Goal: Communication & Community: Answer question/provide support

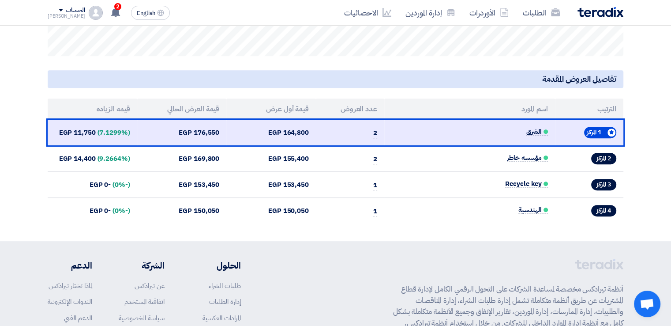
scroll to position [360, 0]
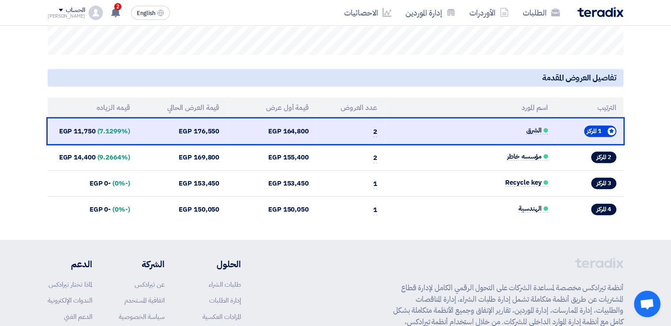
drag, startPoint x: 520, startPoint y: 155, endPoint x: 543, endPoint y: 87, distance: 72.1
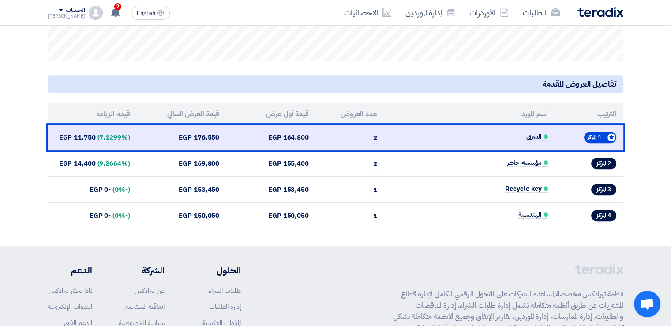
scroll to position [355, 0]
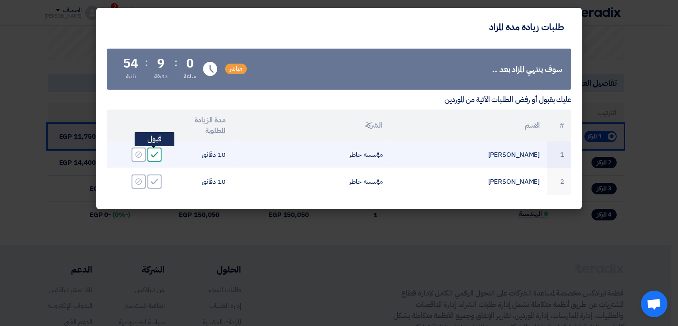
click at [150, 156] on icon "Accept" at bounding box center [154, 154] width 8 height 8
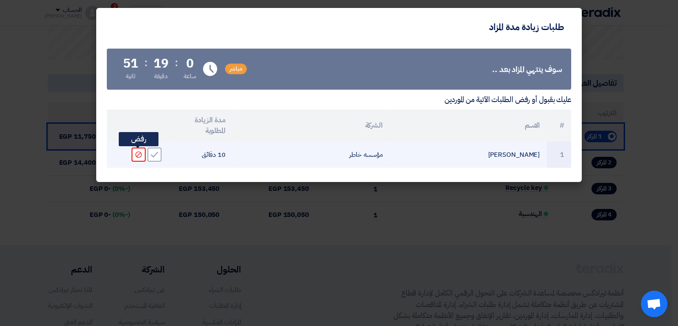
click at [135, 154] on icon "Reject" at bounding box center [139, 154] width 8 height 8
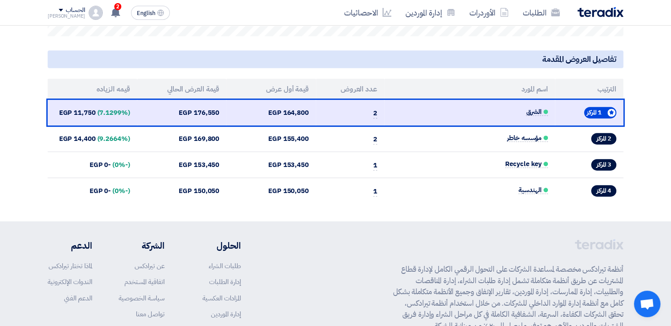
scroll to position [381, 0]
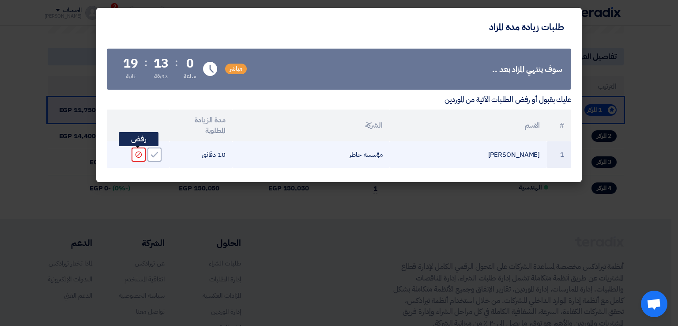
click at [139, 159] on div "Reject" at bounding box center [138, 154] width 14 height 14
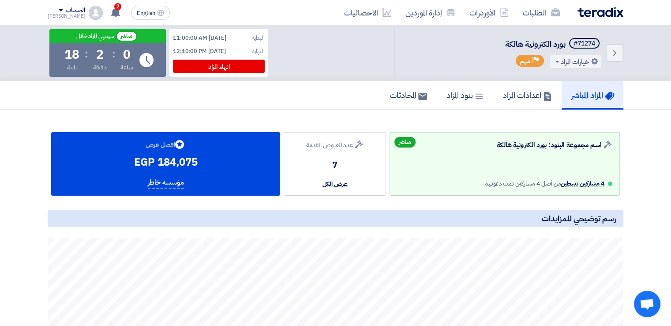
scroll to position [0, 0]
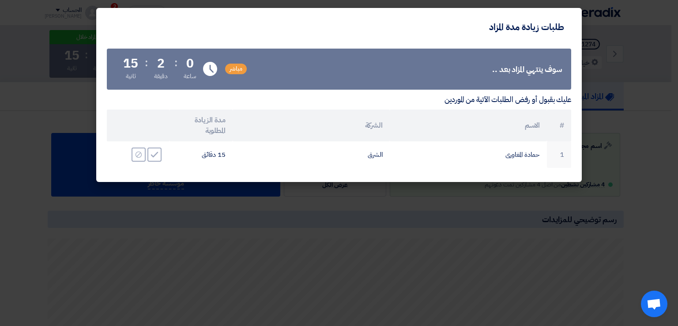
drag, startPoint x: 676, startPoint y: 172, endPoint x: 677, endPoint y: 27, distance: 144.7
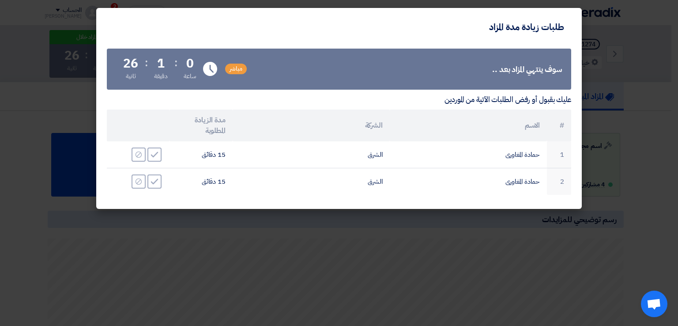
click at [677, 27] on modal-container "طلبات زيادة مدة المزاد سوف ينتهي المزاد بعد .. مباشر Time Remaining 0 ساعة : 1 …" at bounding box center [339, 163] width 678 height 326
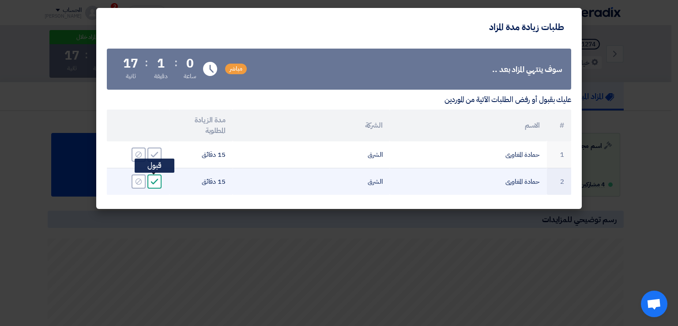
click at [154, 182] on use at bounding box center [155, 182] width 8 height 6
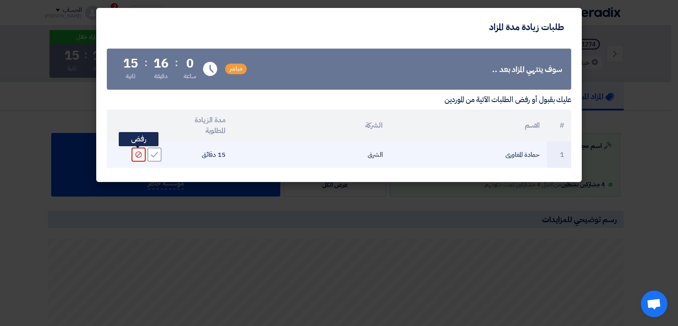
click at [140, 152] on use at bounding box center [138, 154] width 6 height 6
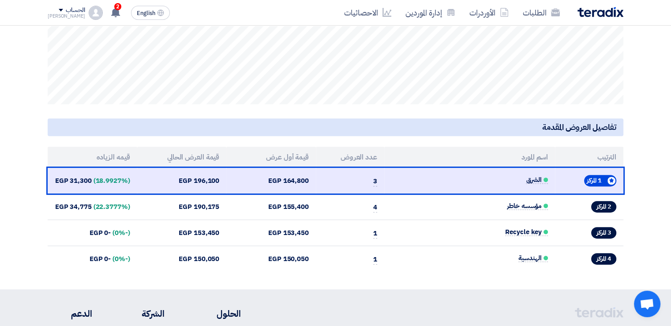
scroll to position [313, 0]
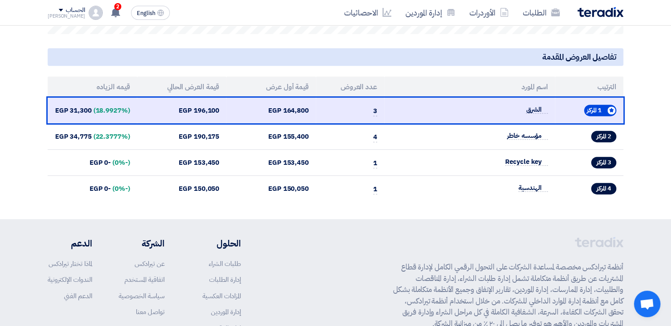
scroll to position [381, 0]
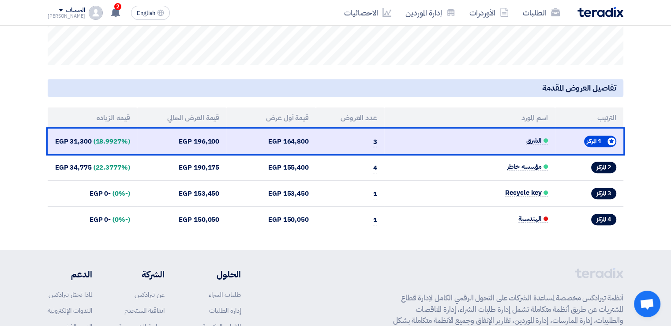
scroll to position [360, 0]
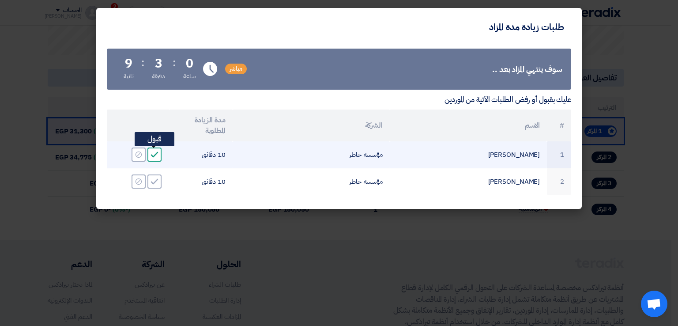
click at [154, 154] on icon "Accept" at bounding box center [154, 154] width 8 height 8
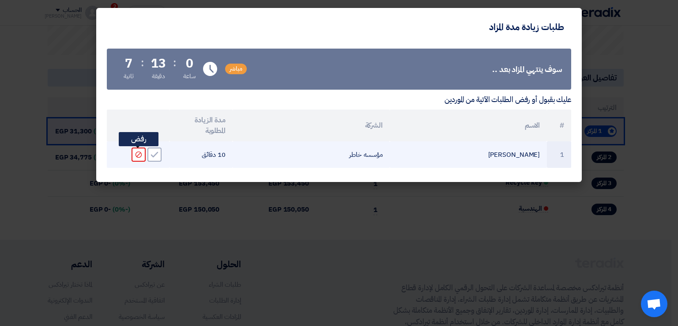
click at [144, 154] on div "Reject" at bounding box center [138, 154] width 14 height 14
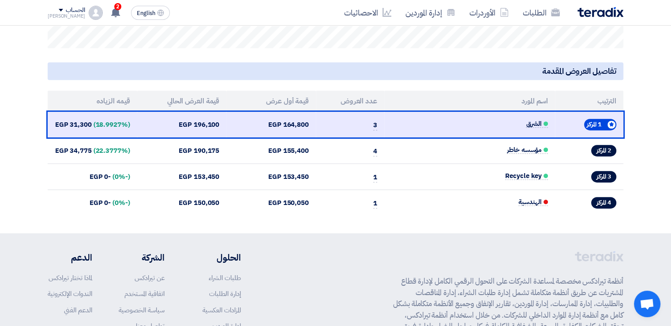
scroll to position [368, 0]
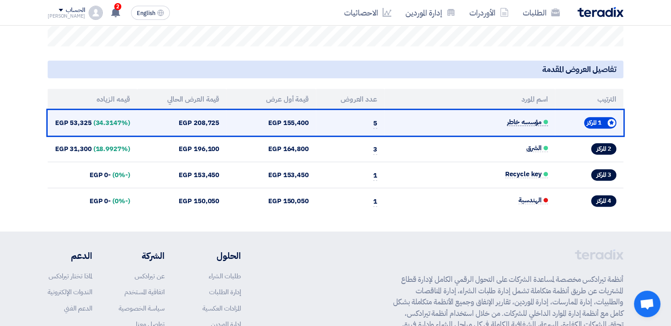
click at [528, 124] on span "مؤسسه خاطر" at bounding box center [527, 122] width 41 height 8
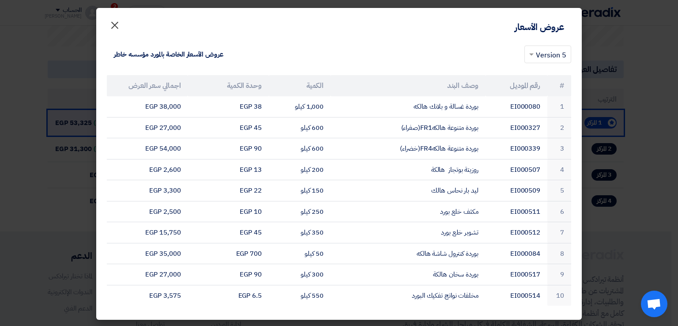
click at [125, 27] on button "×" at bounding box center [114, 23] width 25 height 18
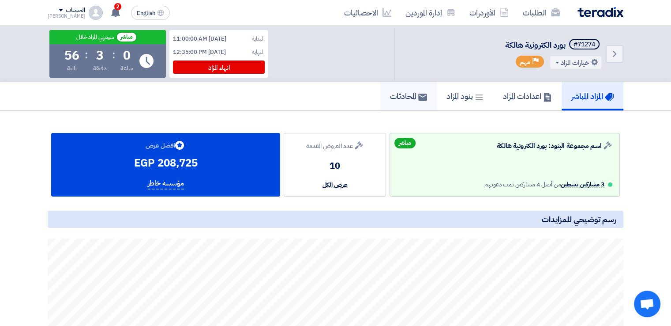
click at [401, 91] on h5 "المحادثات" at bounding box center [408, 96] width 37 height 10
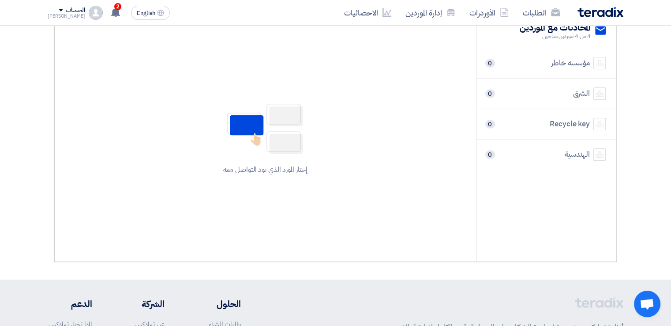
scroll to position [116, 0]
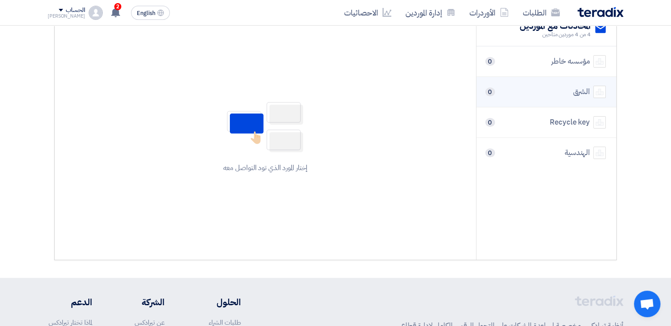
click at [570, 95] on div "الشرق 0" at bounding box center [546, 92] width 119 height 12
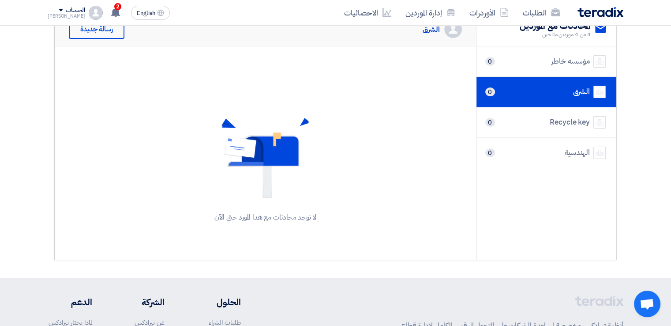
click at [419, 51] on div "لا توجد محادثات مع هذا المورد حتى الآن" at bounding box center [265, 169] width 421 height 247
click at [110, 32] on div "رسالة جديدة" at bounding box center [97, 28] width 56 height 19
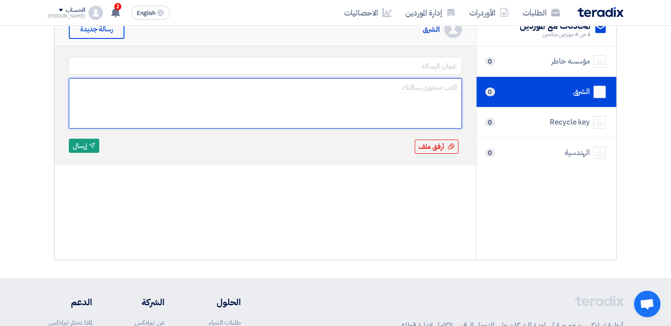
click at [344, 83] on textarea at bounding box center [265, 103] width 393 height 50
type textarea "ا"
click at [399, 92] on textarea "انت عامل شغل كويس جدا فرق بسيط ممكن يرجع المركز الأول" at bounding box center [265, 103] width 393 height 50
type textarea "انت عامل شغل كويس جدا فرق بسيط ممكن يرجعك المركز الأول"
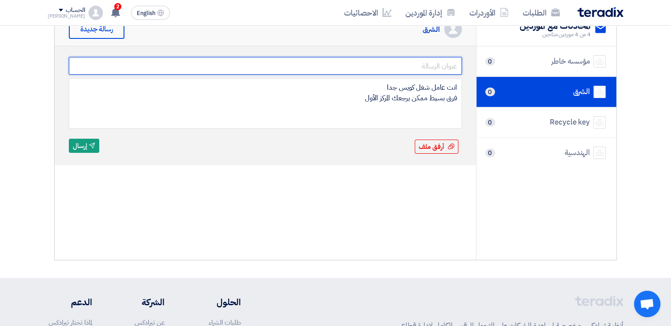
click at [426, 68] on input "text" at bounding box center [265, 66] width 393 height 18
type input "مزاد البورد"
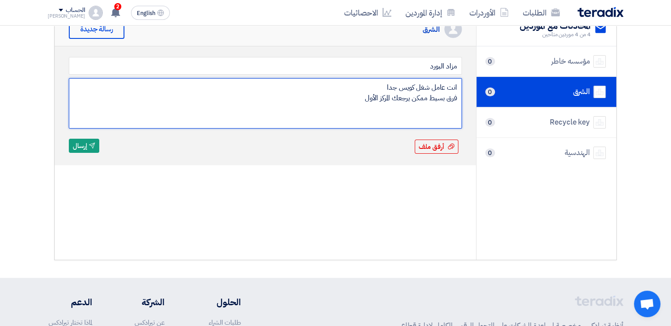
click at [362, 99] on textarea "انت عامل شغل كويس جدا فرق بسيط ممكن يرجعك المركز الأول" at bounding box center [265, 103] width 393 height 50
click at [458, 85] on textarea "انت عامل شغل كويس جدا فرق بسيط ممكن يرجعك المركز الأول تحياتى محمد" at bounding box center [265, 103] width 393 height 50
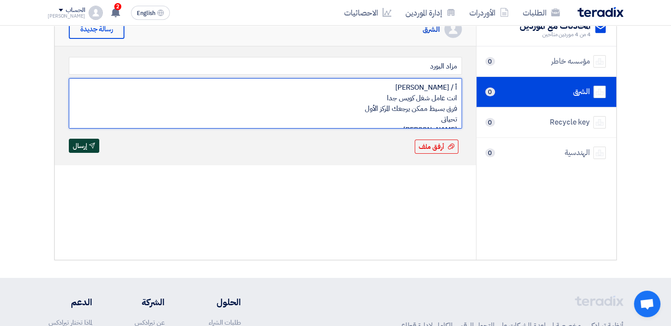
type textarea "أ / حمادة المغاورى انت عامل شغل كويس جدا فرق بسيط ممكن يرجعك المركز الأول تحيات…"
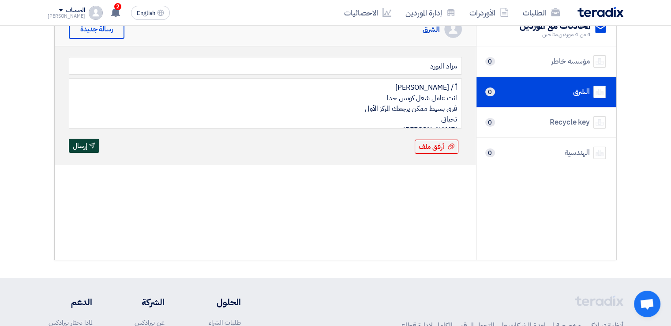
click at [97, 143] on button "Send إرسال" at bounding box center [84, 146] width 30 height 14
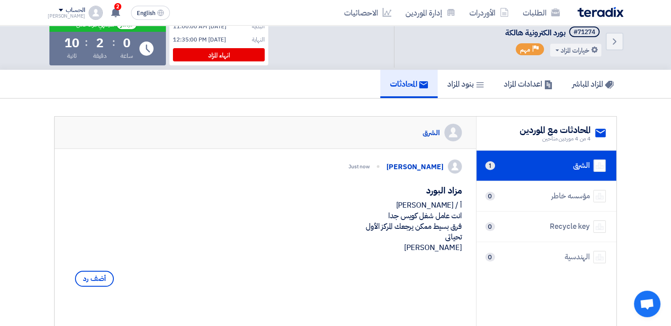
scroll to position [0, 0]
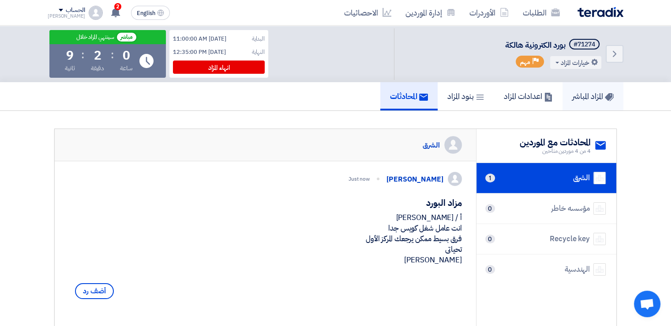
click at [594, 91] on h5 "المزاد المباشر" at bounding box center [592, 96] width 41 height 10
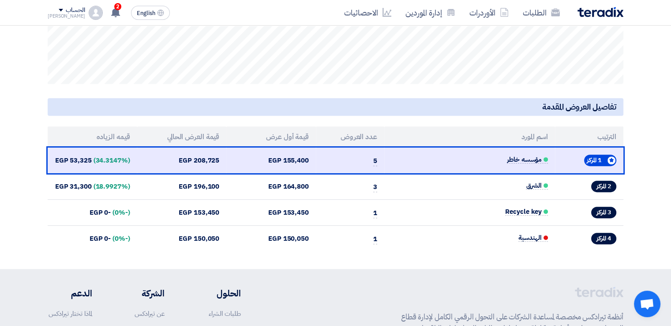
scroll to position [342, 0]
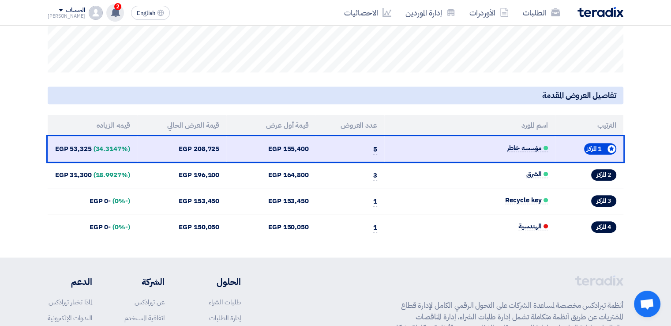
click at [109, 10] on div "2 Congratulations! "بورد الكترونية هالكة" Auction has been approved. 4 days ago…" at bounding box center [115, 13] width 18 height 18
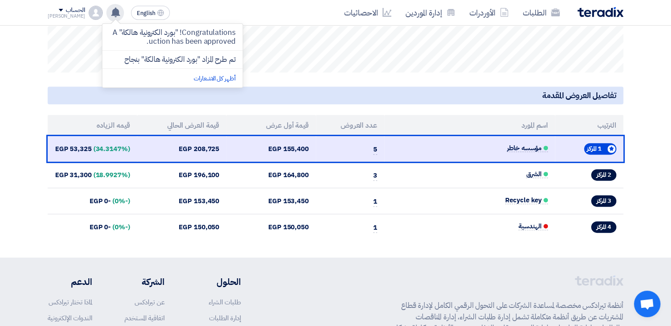
click at [109, 10] on div "Congratulations! "بورد الكترونية هالكة" Auction has been approved. تم طرح المزا…" at bounding box center [115, 13] width 18 height 18
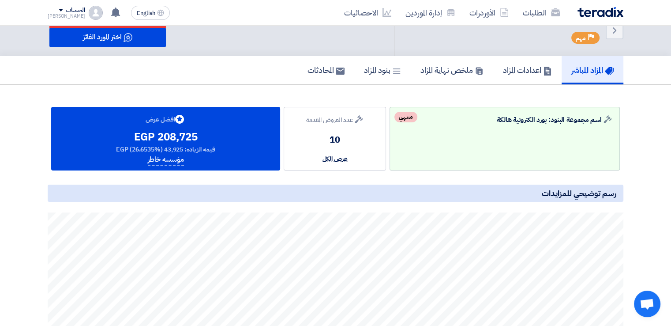
scroll to position [0, 0]
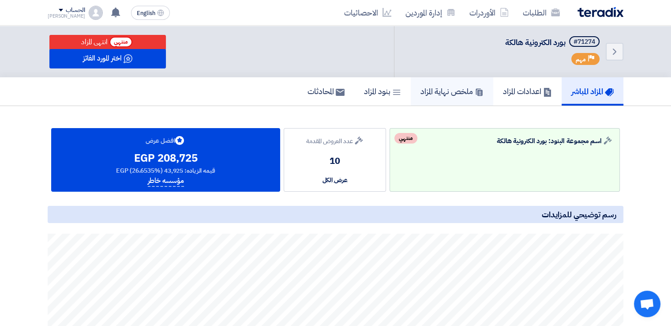
click at [428, 94] on h5 "ملخص نهاية المزاد" at bounding box center [451, 91] width 63 height 10
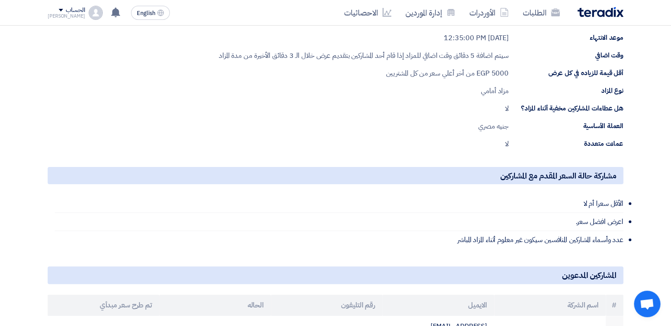
scroll to position [168, 0]
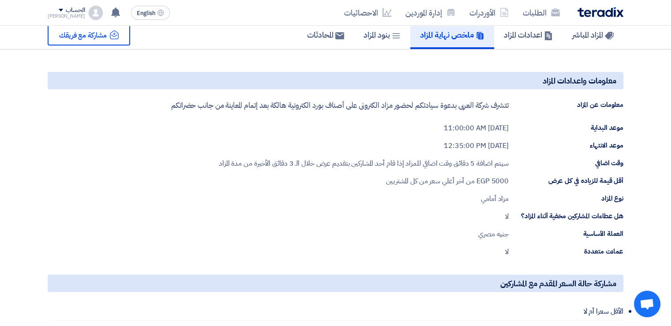
scroll to position [0, 0]
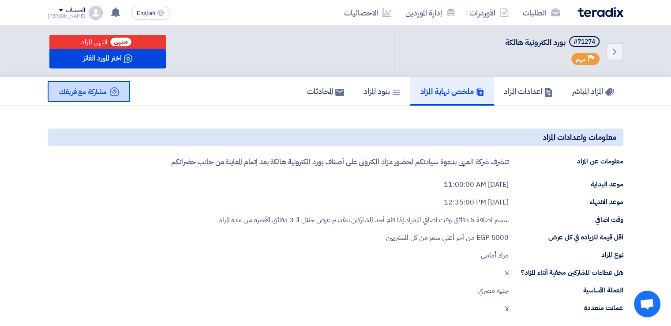
click at [59, 92] on span "مشاركة مع فريقك" at bounding box center [83, 91] width 48 height 11
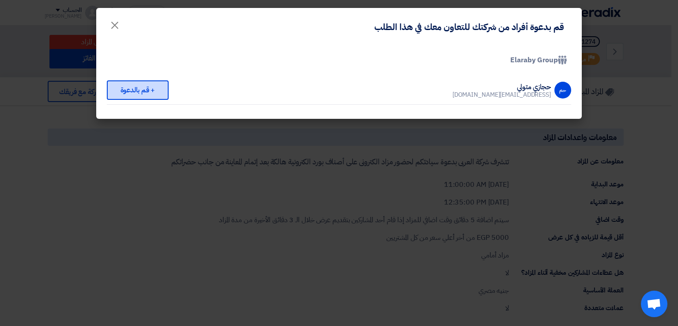
click at [158, 93] on div "+ قم بالدعوة" at bounding box center [138, 89] width 62 height 19
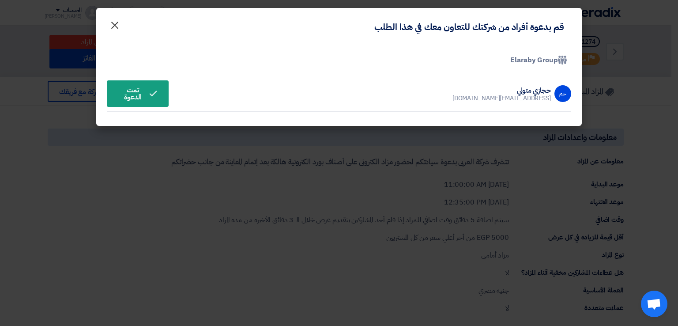
click at [115, 22] on span "×" at bounding box center [114, 24] width 11 height 26
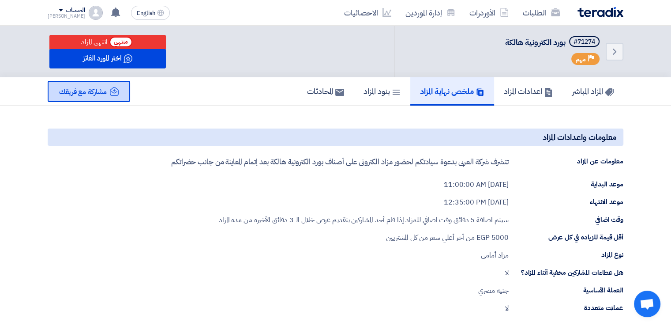
click at [98, 89] on span "مشاركة مع فريقك" at bounding box center [83, 91] width 48 height 11
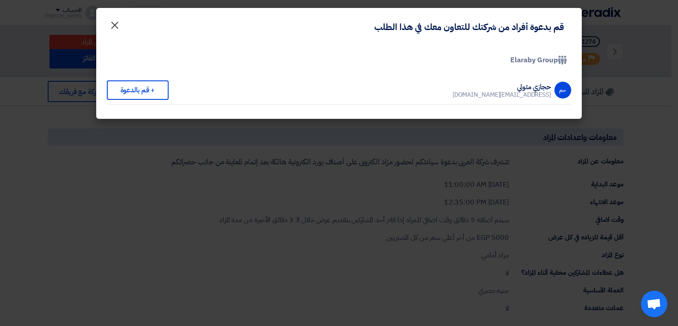
click at [115, 24] on span "×" at bounding box center [114, 24] width 11 height 26
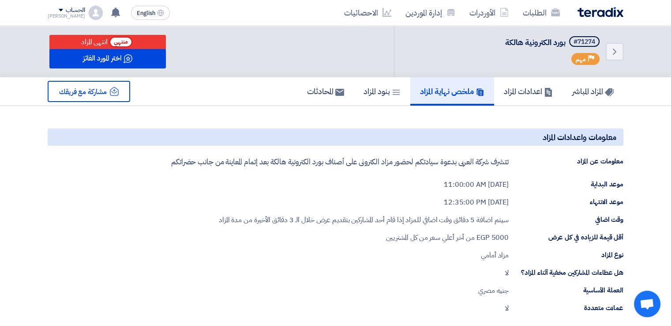
click at [175, 214] on div "وقت اضافي سيتم اضافة 5 دقائق وقت اضافي للمزاد إذا قام أحد المشاركين بتقديم عرض …" at bounding box center [336, 219] width 576 height 11
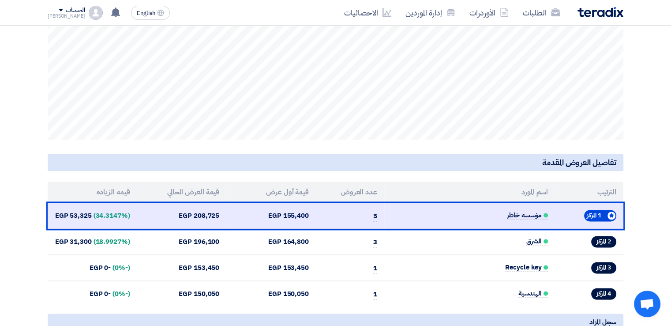
scroll to position [1227, 0]
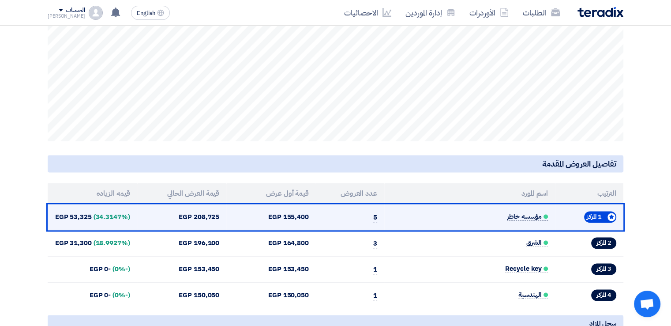
click at [528, 213] on span "مؤسسه خاطر" at bounding box center [527, 217] width 41 height 8
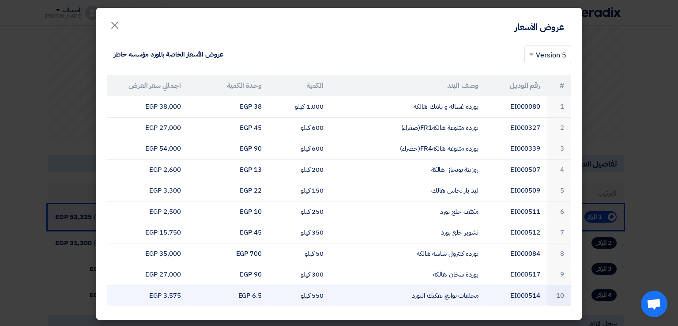
drag, startPoint x: 569, startPoint y: 88, endPoint x: 138, endPoint y: 291, distance: 476.5
click at [138, 291] on table "# رقم الموديل وصف البند الكمية وحدة الكمية اجمالي سعر العرض 1 EI000080 بوردة غس…" at bounding box center [339, 190] width 464 height 230
copy table "# رقم الموديل وصف البند الكمية وحدة الكمية اجمالي سعر العرض 1 EI000080 بوردة غس…"
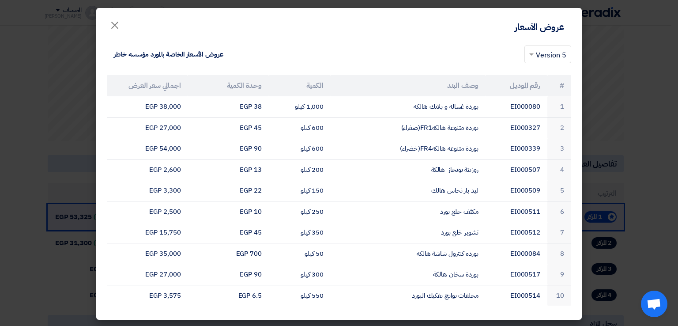
click at [631, 125] on modal-container "عروض الأسعار × × 5 Version عروض الأسعار الخاصة بالمورد مؤسسه خاطر # رقم الموديل…" at bounding box center [339, 163] width 678 height 326
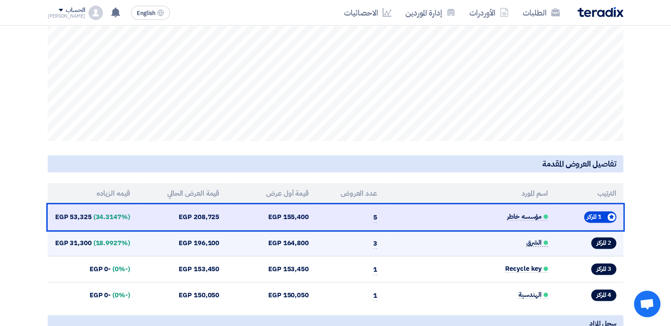
click at [534, 239] on span "الشرق" at bounding box center [537, 243] width 22 height 8
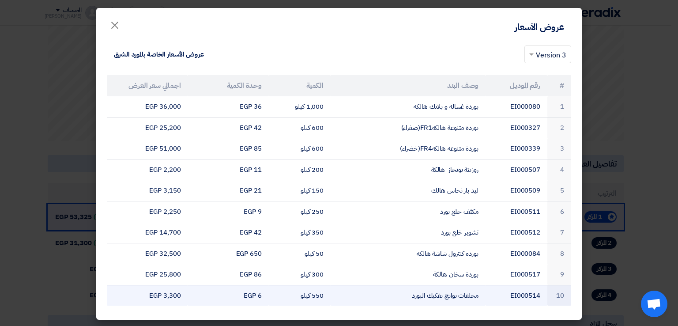
drag, startPoint x: 568, startPoint y: 85, endPoint x: 141, endPoint y: 294, distance: 475.9
click at [141, 294] on table "# رقم الموديل وصف البند الكمية وحدة الكمية اجمالي سعر العرض 1 EI000080 بوردة غس…" at bounding box center [339, 190] width 464 height 230
copy table "# رقم الموديل وصف البند الكمية وحدة الكمية اجمالي سعر العرض 1 EI000080 بوردة غس…"
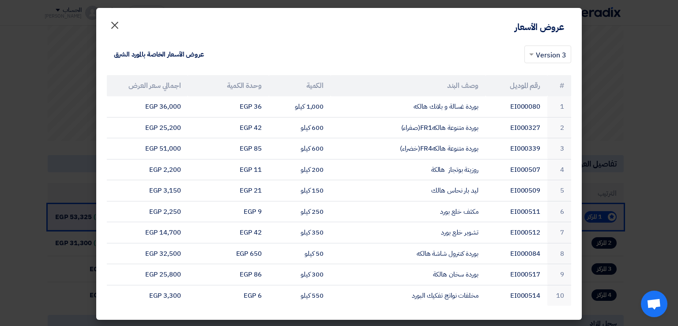
click at [117, 23] on span "×" at bounding box center [114, 24] width 11 height 26
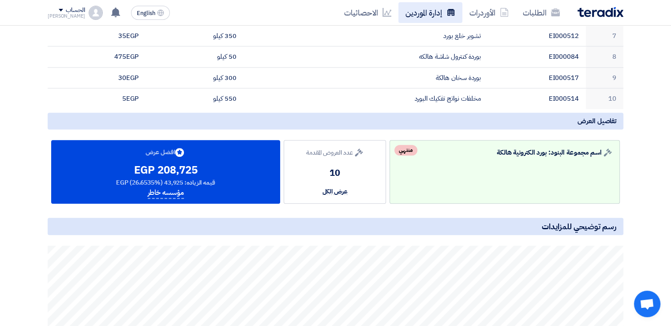
scroll to position [915, 0]
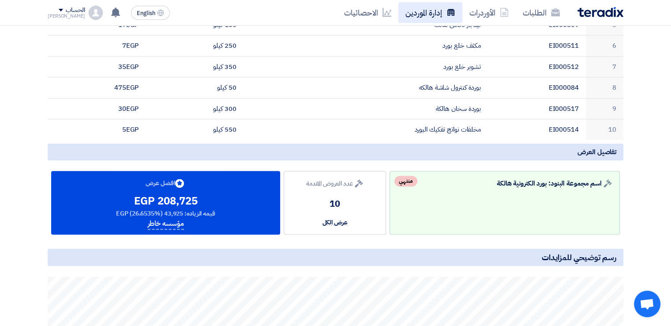
click at [433, 11] on link "إدارة الموردين" at bounding box center [430, 12] width 64 height 21
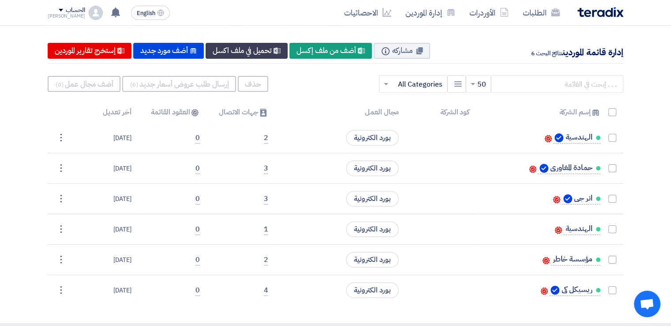
scroll to position [73, 0]
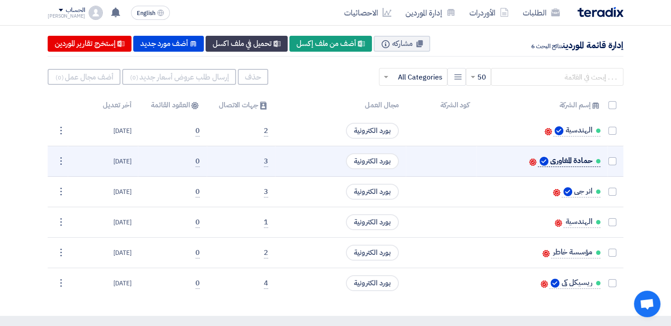
click at [585, 163] on span "حمادة المغاوري" at bounding box center [571, 160] width 42 height 7
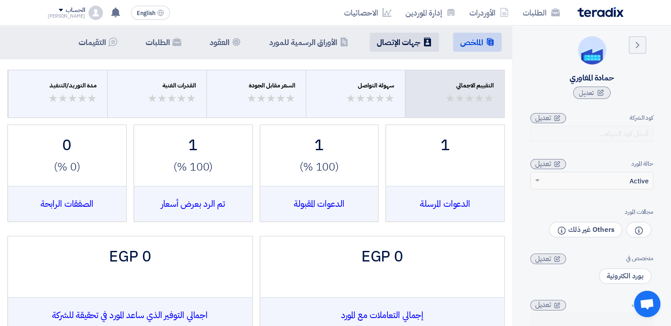
click at [415, 37] on h5 "جهات الإتصال" at bounding box center [399, 42] width 44 height 10
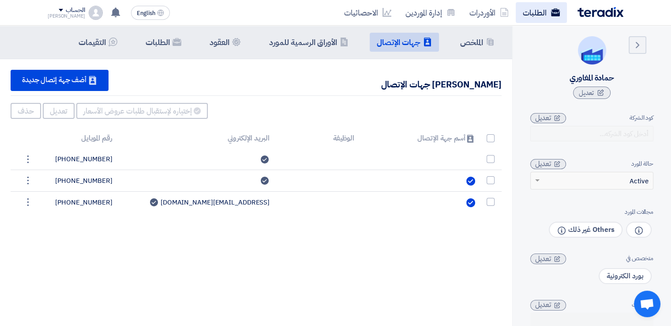
click at [534, 13] on link "الطلبات" at bounding box center [541, 12] width 51 height 21
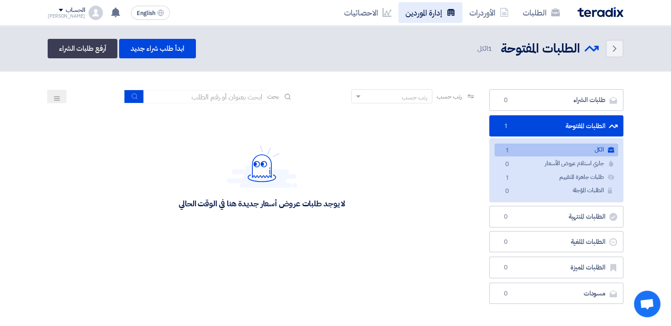
click at [434, 8] on link "إدارة الموردين" at bounding box center [430, 12] width 64 height 21
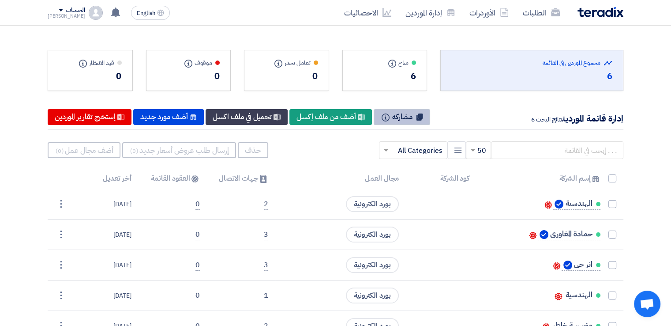
click at [413, 112] on span "مشاركه" at bounding box center [402, 116] width 20 height 11
